Goal: Task Accomplishment & Management: Use online tool/utility

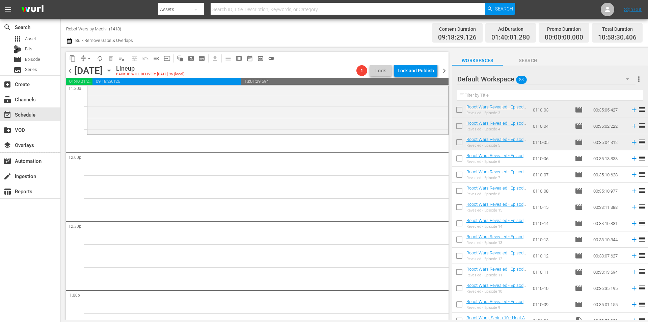
scroll to position [988, 0]
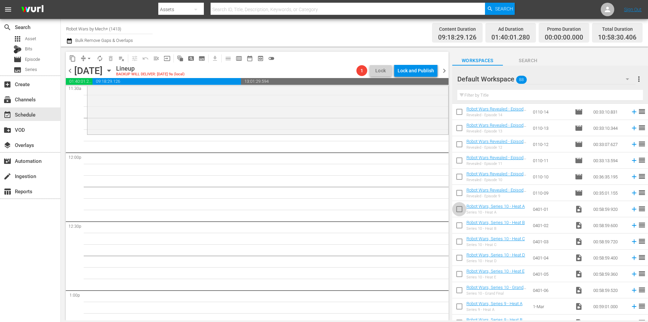
click at [458, 207] on input "checkbox" at bounding box center [459, 210] width 14 height 14
checkbox input "true"
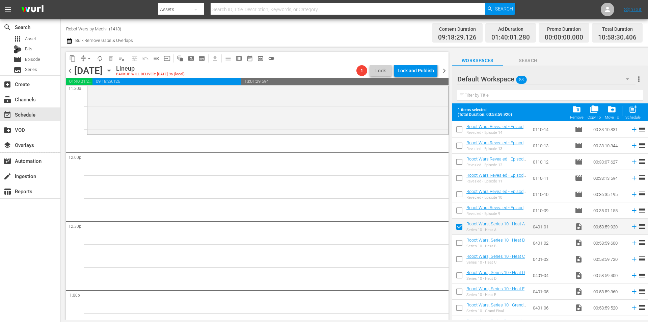
click at [459, 241] on input "checkbox" at bounding box center [459, 244] width 14 height 14
checkbox input "true"
click at [457, 259] on input "checkbox" at bounding box center [459, 260] width 14 height 14
checkbox input "true"
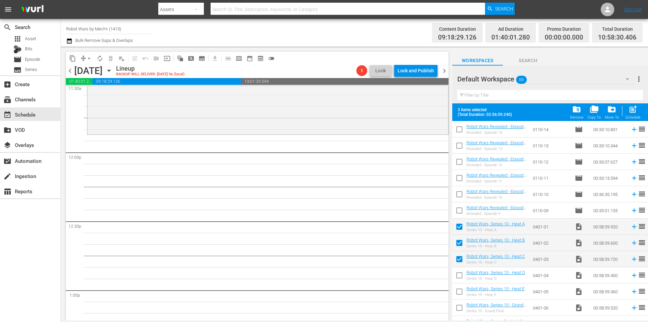
click at [457, 273] on input "checkbox" at bounding box center [459, 276] width 14 height 14
checkbox input "true"
click at [458, 291] on input "checkbox" at bounding box center [459, 293] width 14 height 14
checkbox input "true"
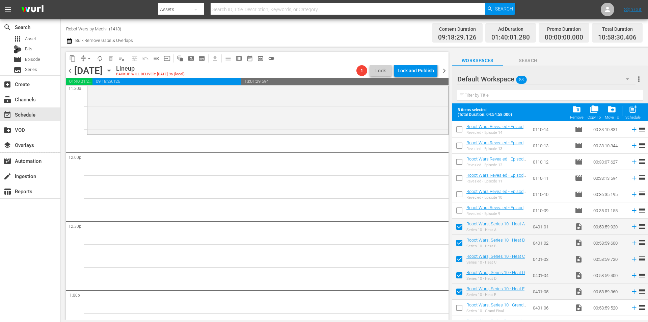
drag, startPoint x: 459, startPoint y: 306, endPoint x: 501, endPoint y: 261, distance: 61.9
click at [459, 306] on input "checkbox" at bounding box center [459, 309] width 14 height 14
checkbox input "true"
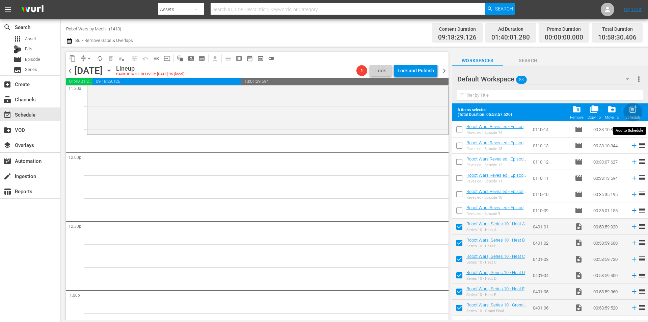
click at [631, 118] on div "Schedule" at bounding box center [633, 117] width 15 height 4
checkbox input "false"
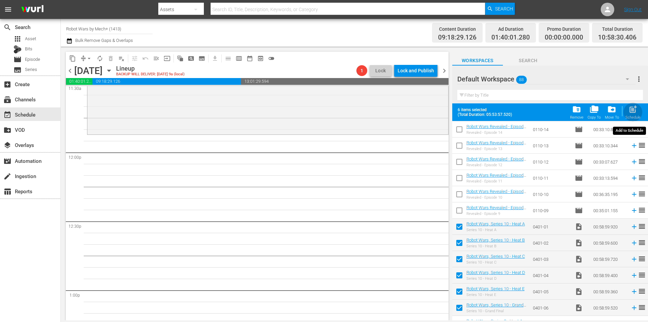
checkbox input "false"
